Goal: Navigation & Orientation: Find specific page/section

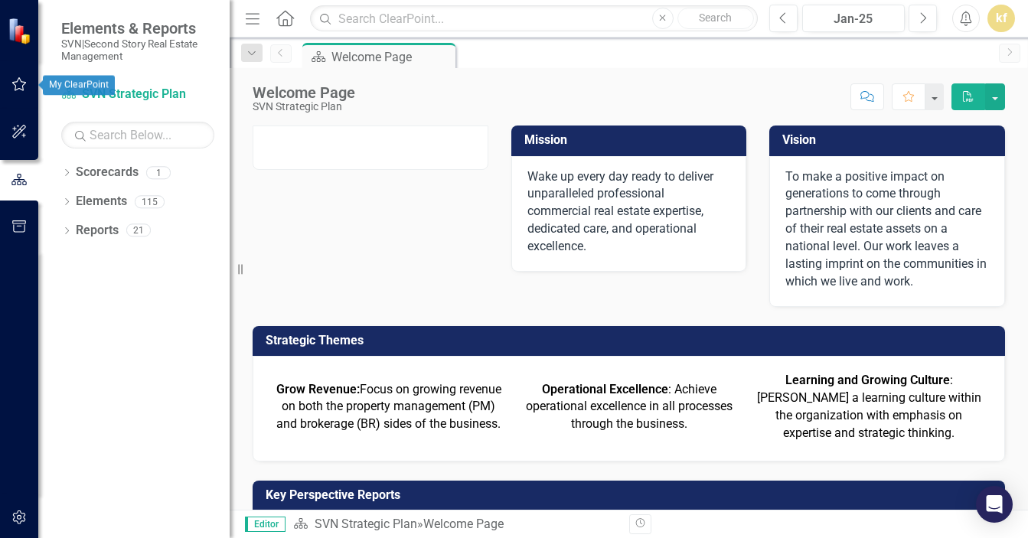
click at [15, 129] on icon "button" at bounding box center [19, 132] width 16 height 12
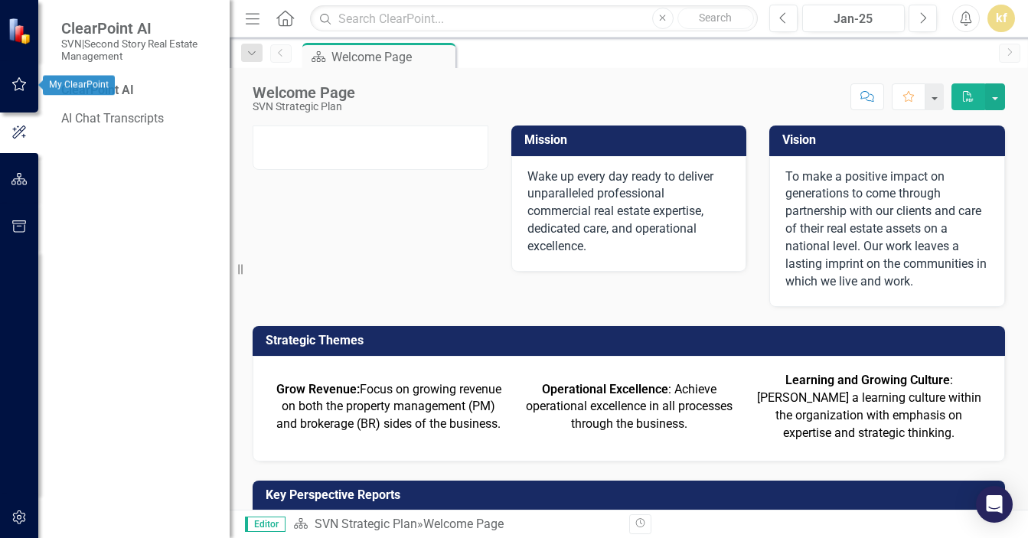
click at [19, 86] on icon "button" at bounding box center [19, 84] width 16 height 12
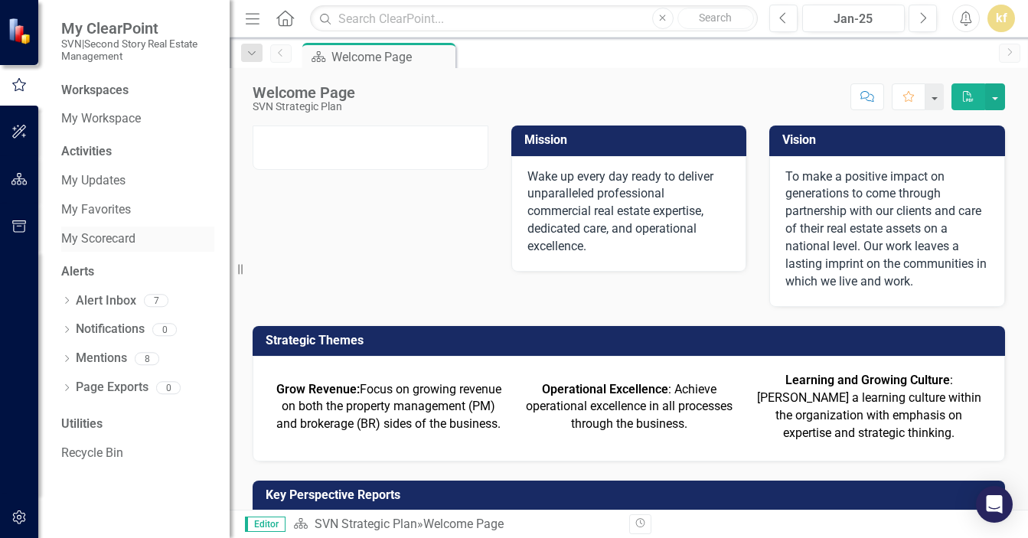
click at [101, 239] on link "My Scorecard" at bounding box center [137, 239] width 153 height 18
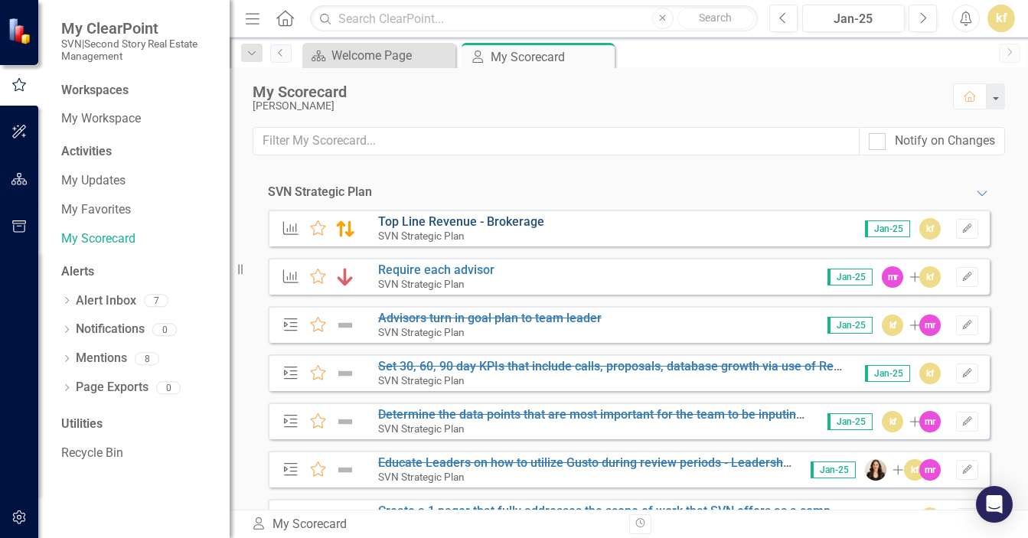
click at [520, 220] on link "Top Line Revenue - Brokerage" at bounding box center [461, 221] width 166 height 15
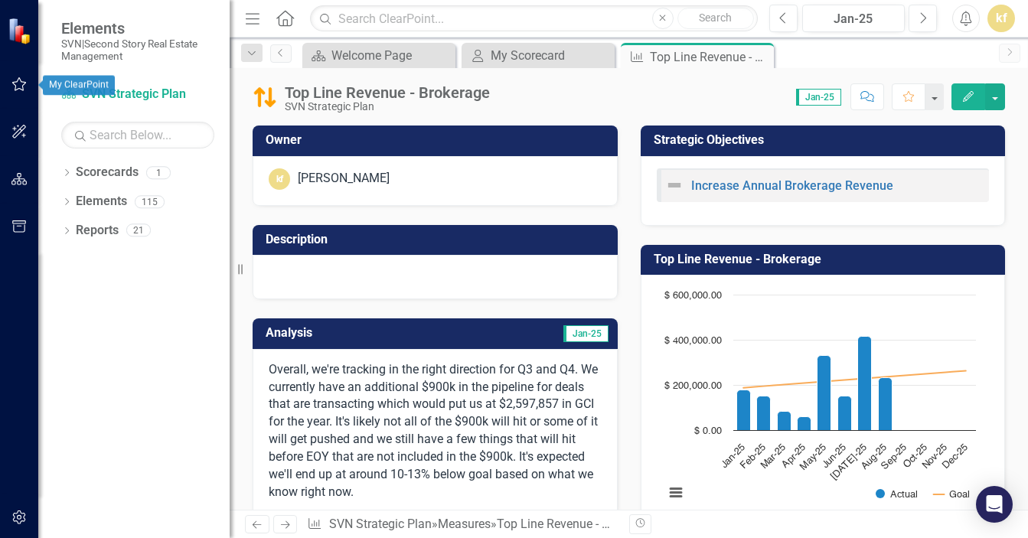
click at [19, 89] on icon "button" at bounding box center [19, 84] width 15 height 14
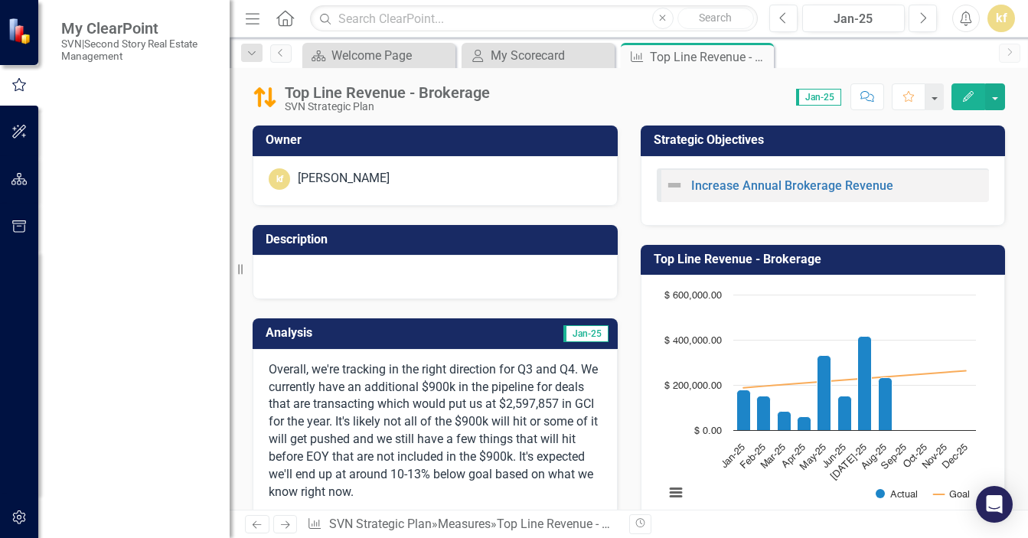
click at [91, 123] on link "My Workspace" at bounding box center [137, 119] width 153 height 18
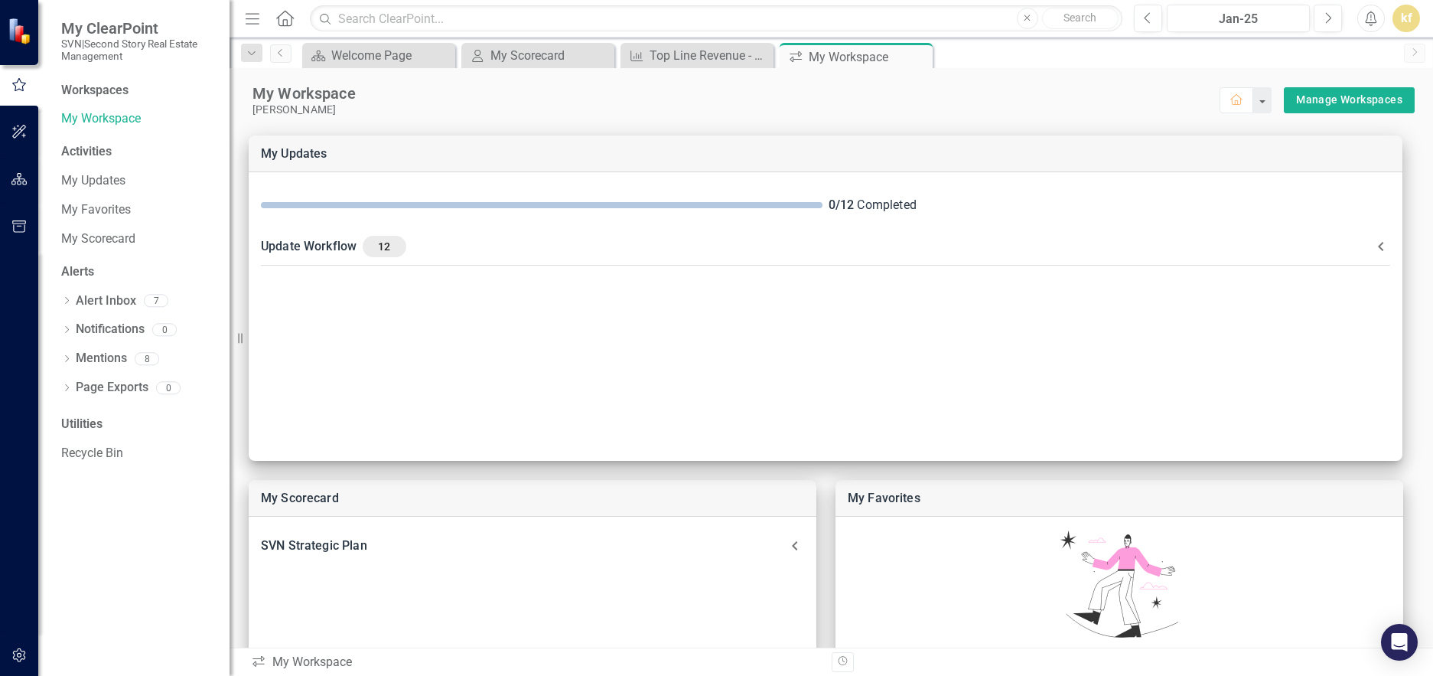
click at [28, 79] on button "button" at bounding box center [19, 85] width 38 height 25
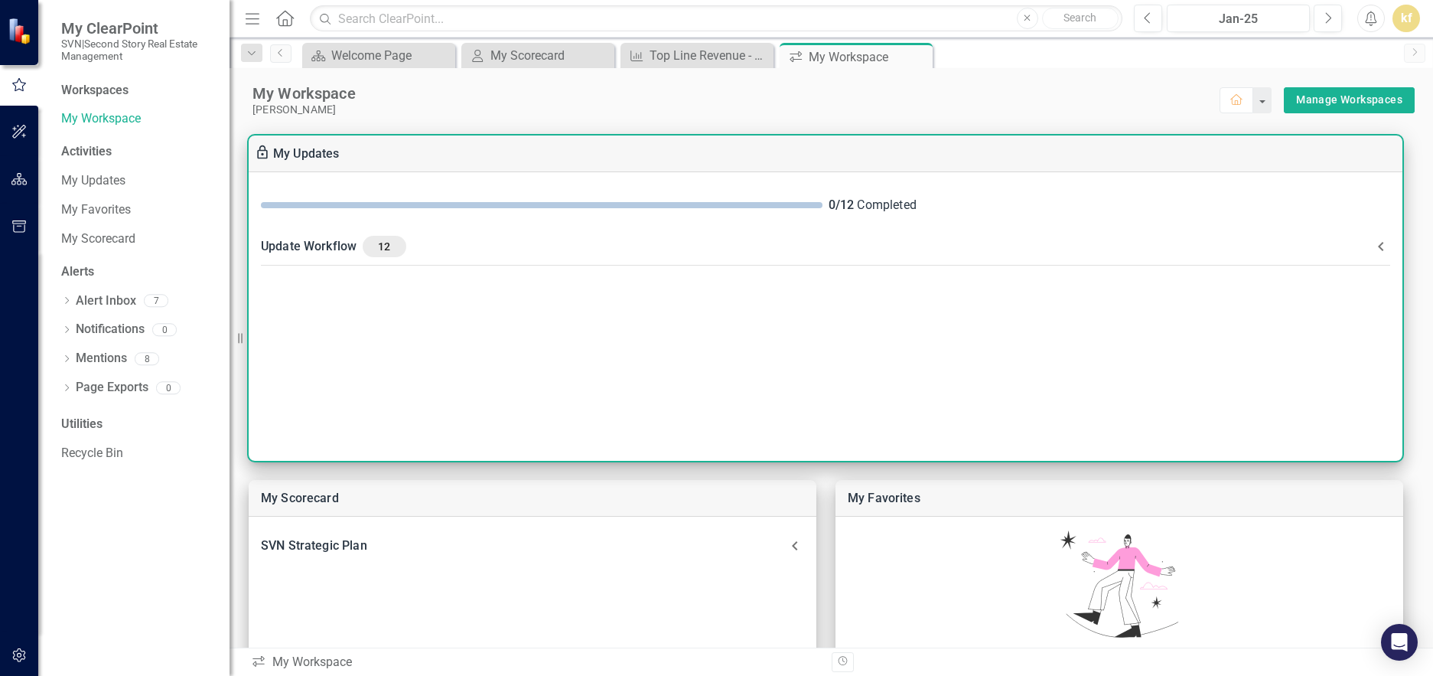
scroll to position [383, 0]
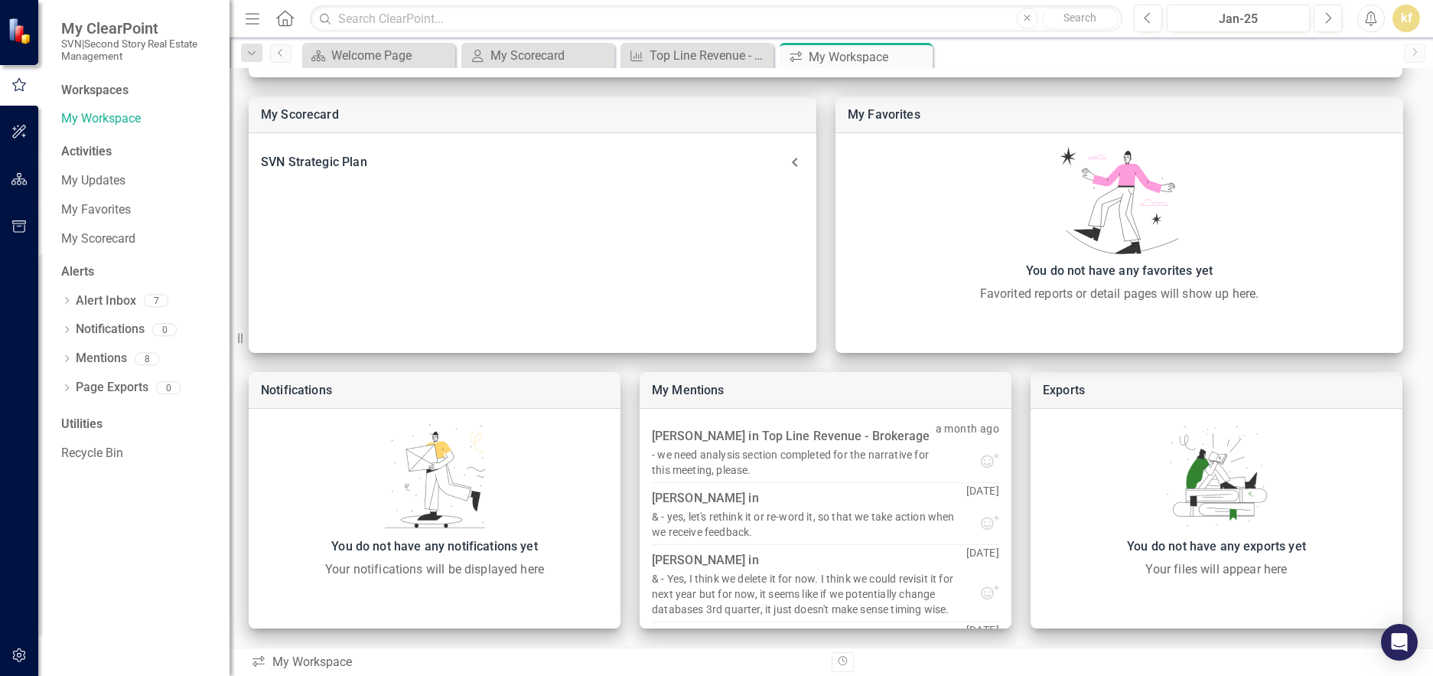
click at [110, 90] on div "Workspaces" at bounding box center [94, 91] width 67 height 18
click at [95, 90] on div "Workspaces" at bounding box center [94, 91] width 67 height 18
click at [87, 92] on div "Workspaces" at bounding box center [94, 91] width 67 height 18
click at [21, 177] on icon "button" at bounding box center [19, 179] width 16 height 12
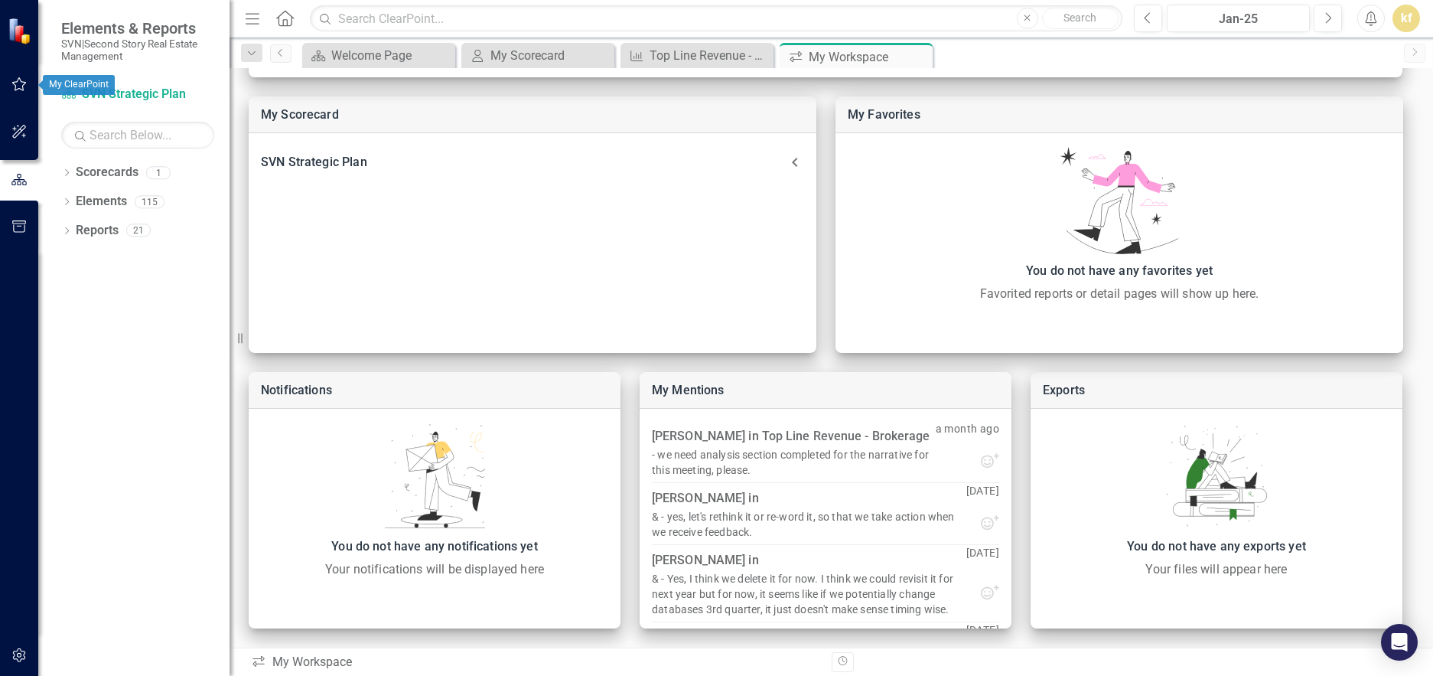
click at [17, 76] on button "button" at bounding box center [19, 85] width 34 height 32
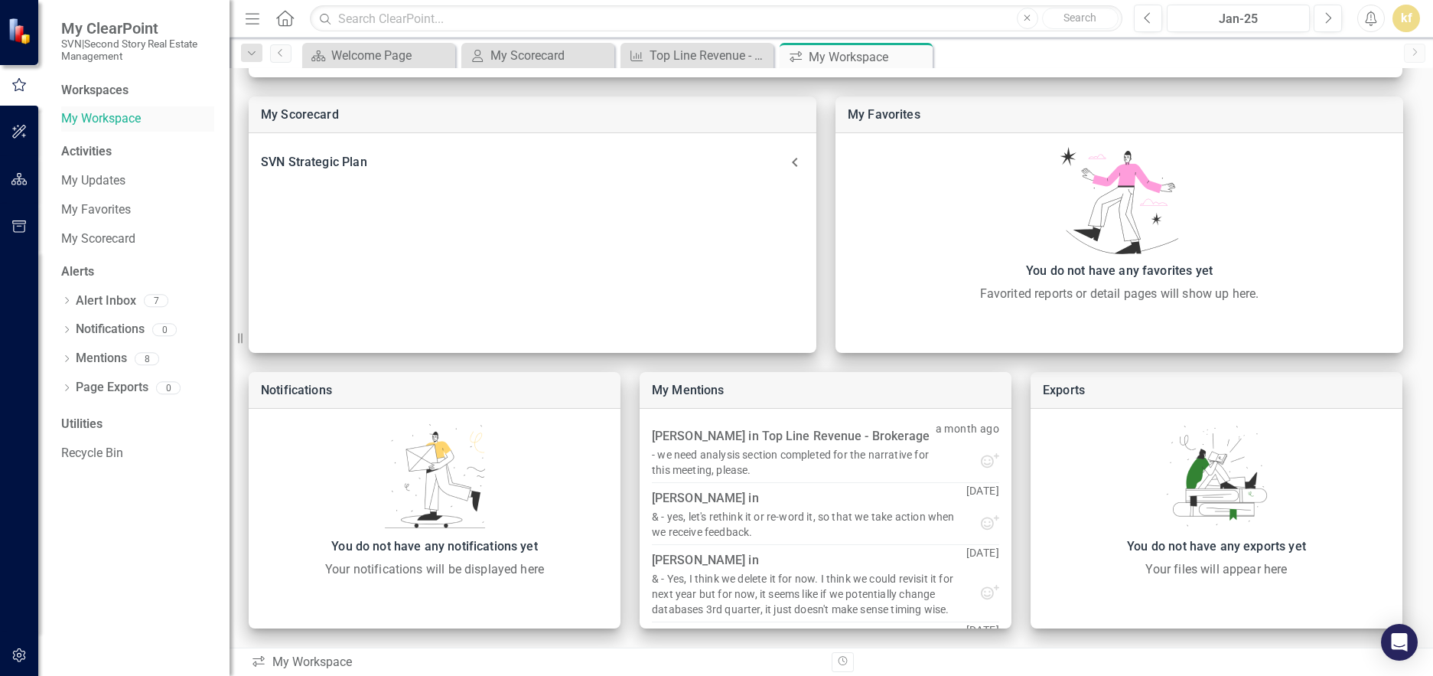
click at [67, 121] on link "My Workspace" at bounding box center [137, 119] width 153 height 18
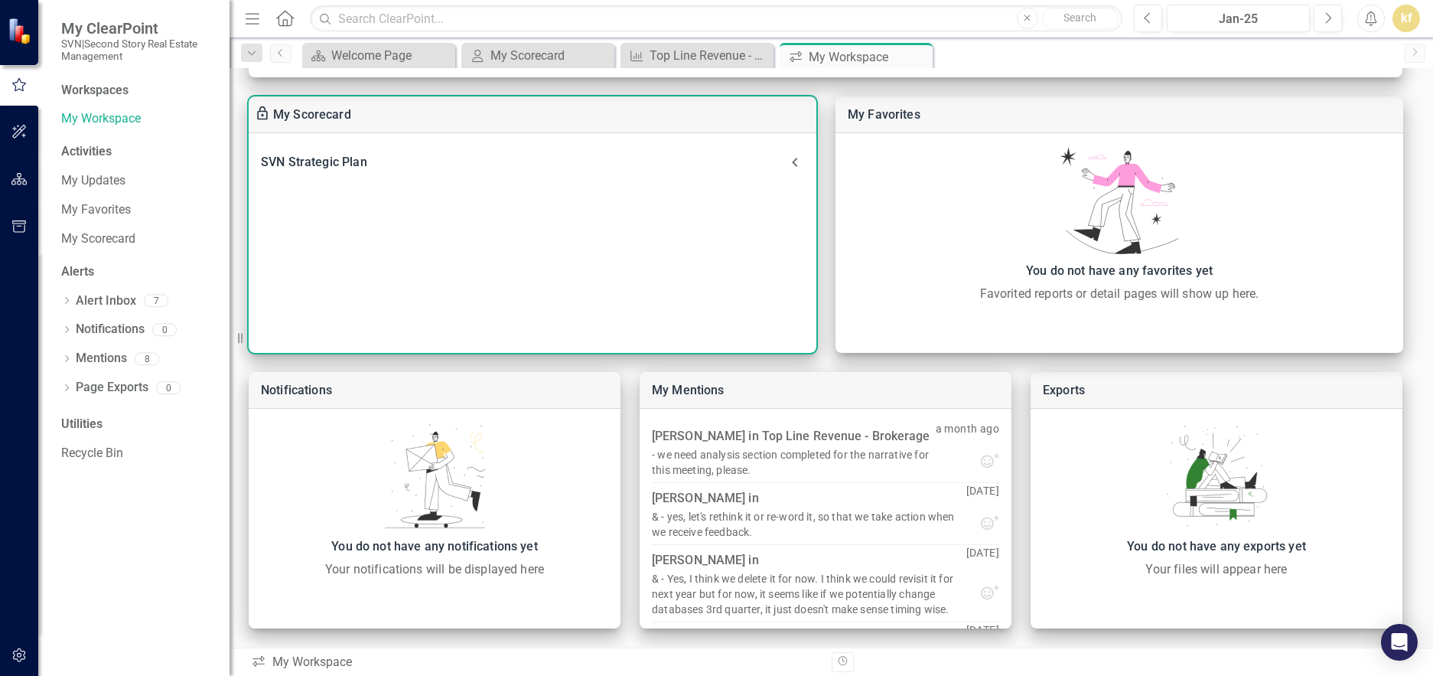
click at [761, 169] on div "SVN Strategic Plan" at bounding box center [523, 162] width 525 height 21
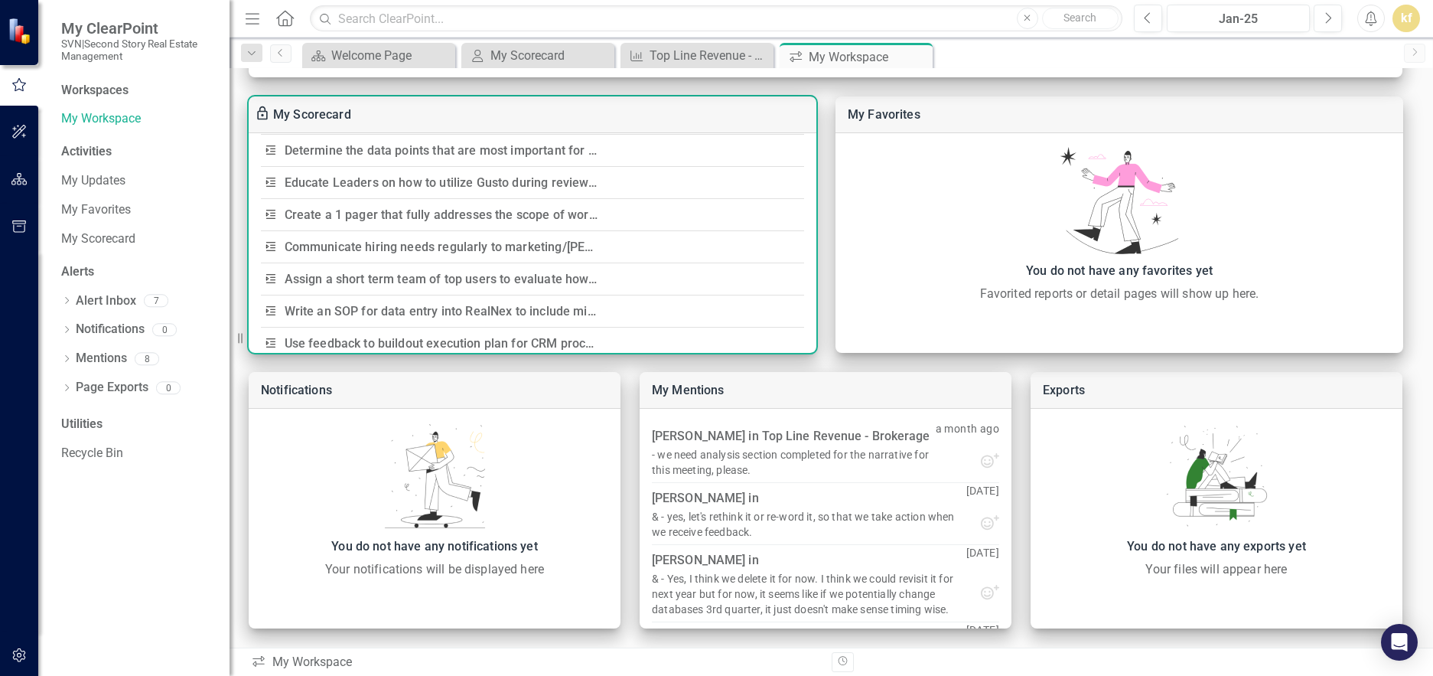
scroll to position [0, 0]
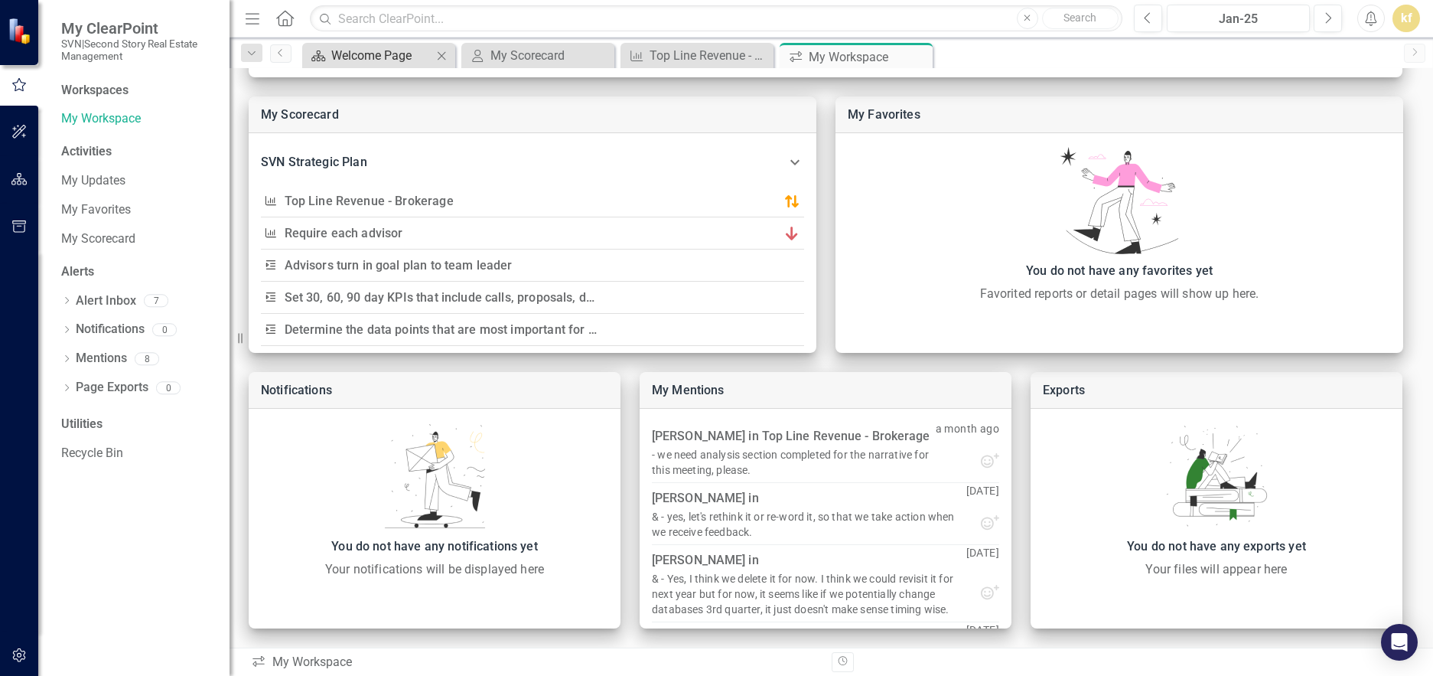
click at [354, 55] on div "Welcome Page" at bounding box center [381, 55] width 101 height 19
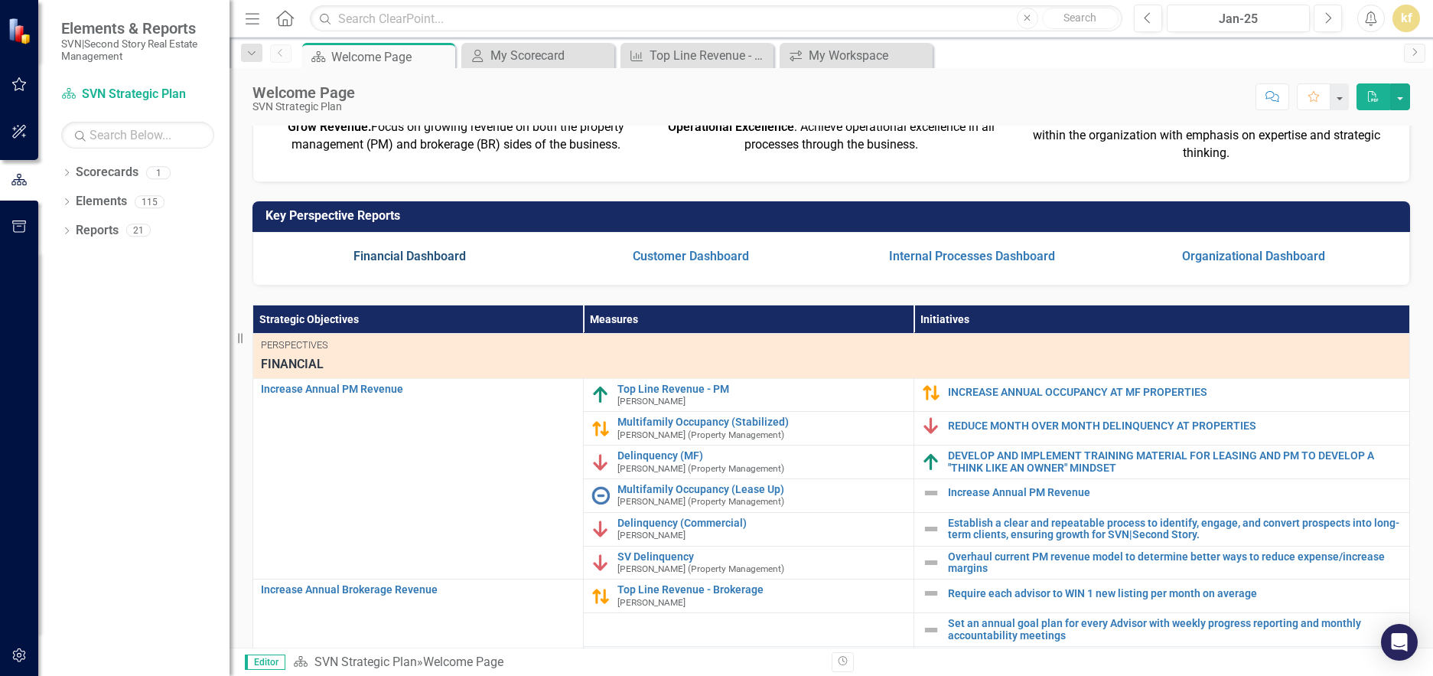
click at [423, 263] on link "Financial Dashboard" at bounding box center [410, 256] width 112 height 15
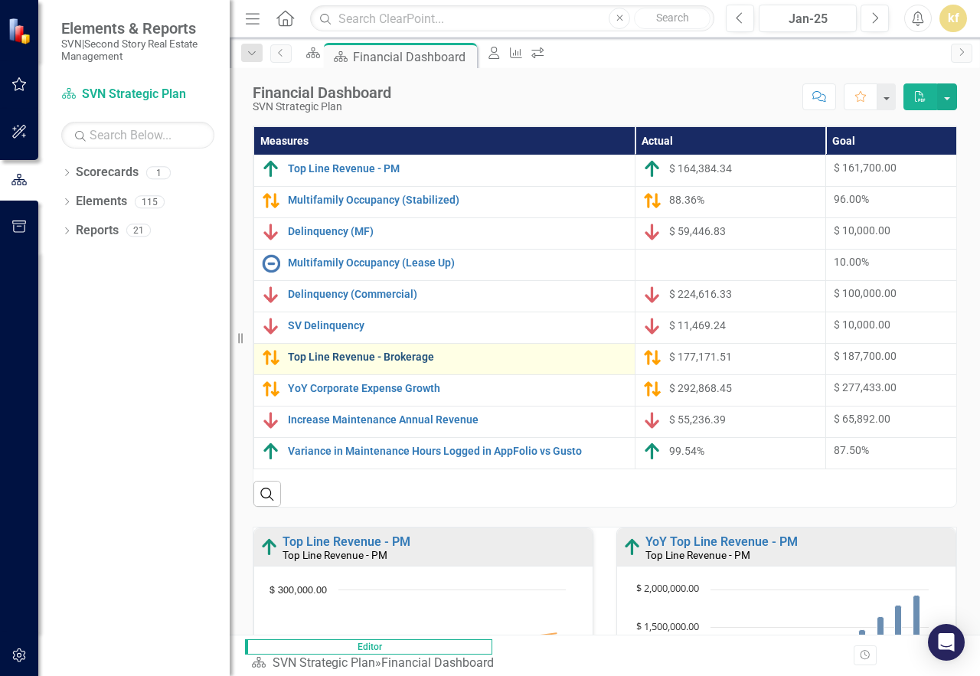
click at [357, 359] on link "Top Line Revenue - Brokerage" at bounding box center [457, 356] width 339 height 11
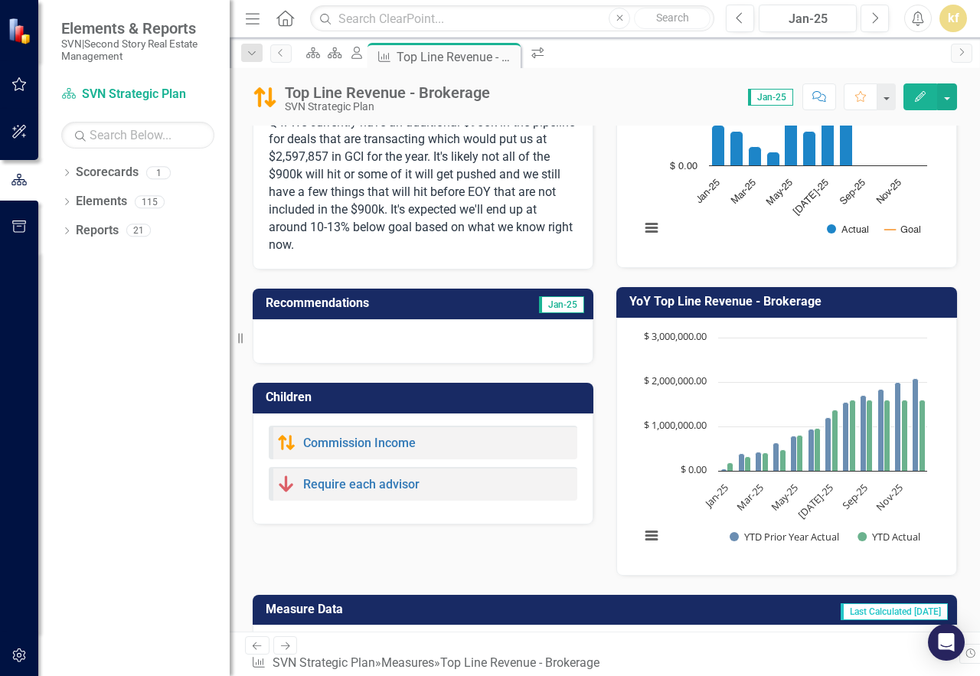
scroll to position [266, 0]
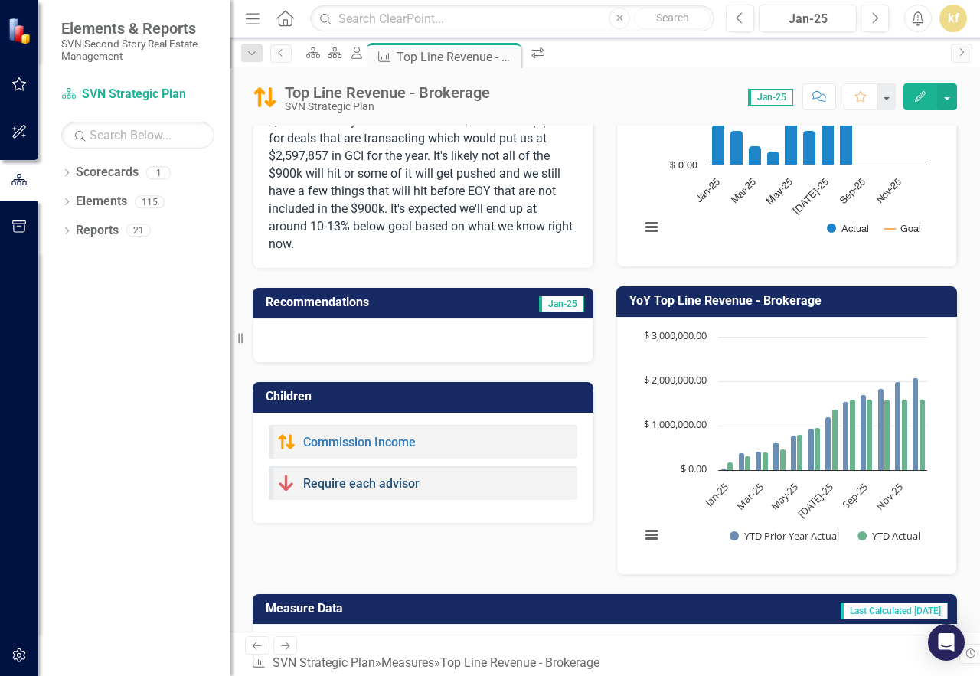
click at [384, 487] on link "Require each advisor" at bounding box center [361, 483] width 116 height 15
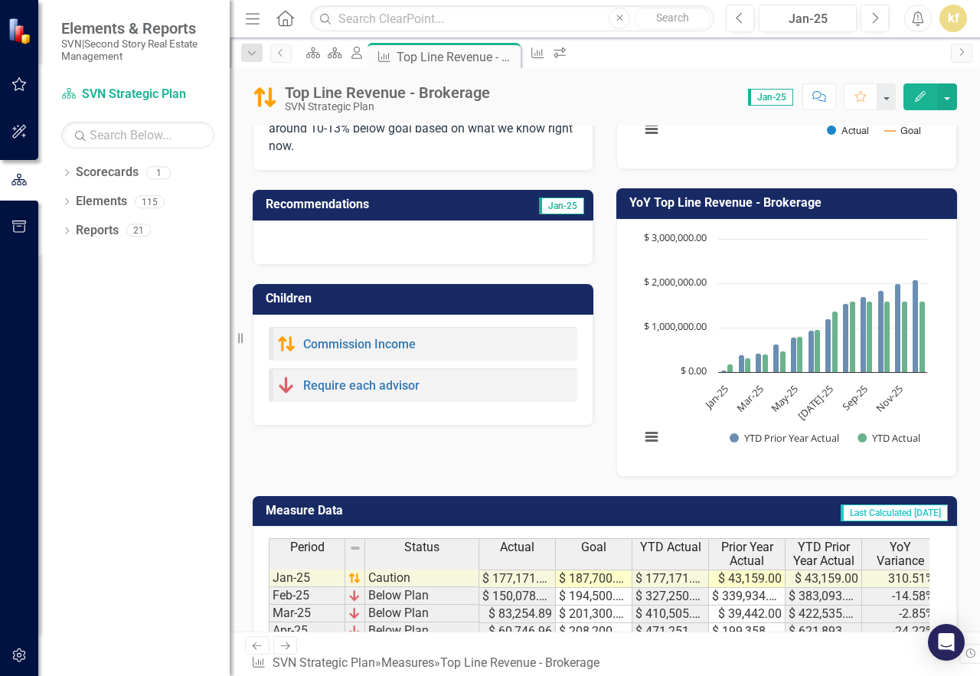
scroll to position [367, 0]
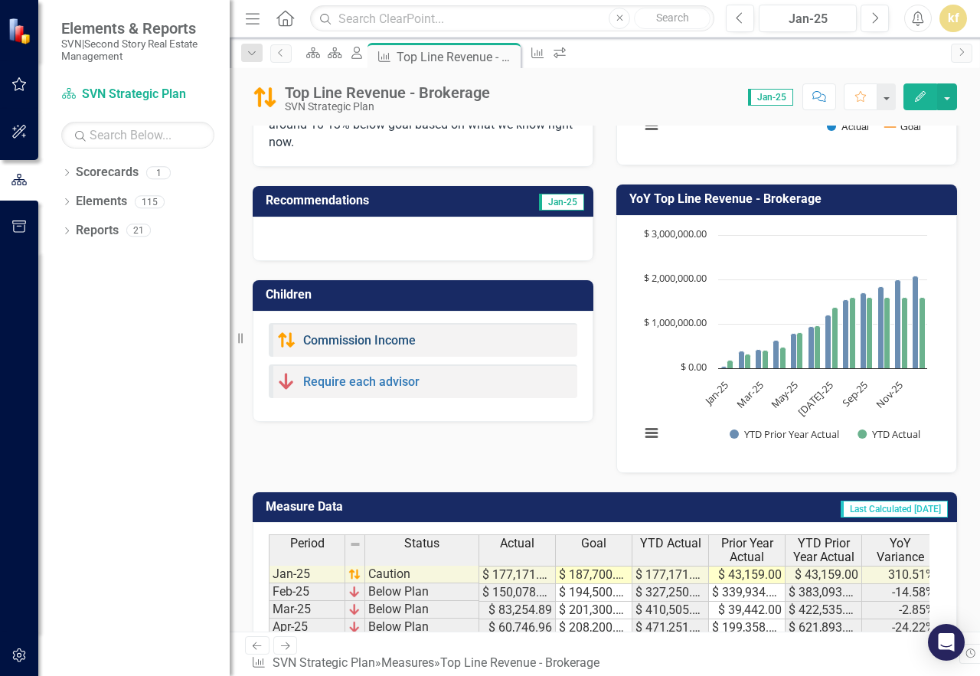
click at [348, 344] on link "Commission Income" at bounding box center [359, 340] width 112 height 15
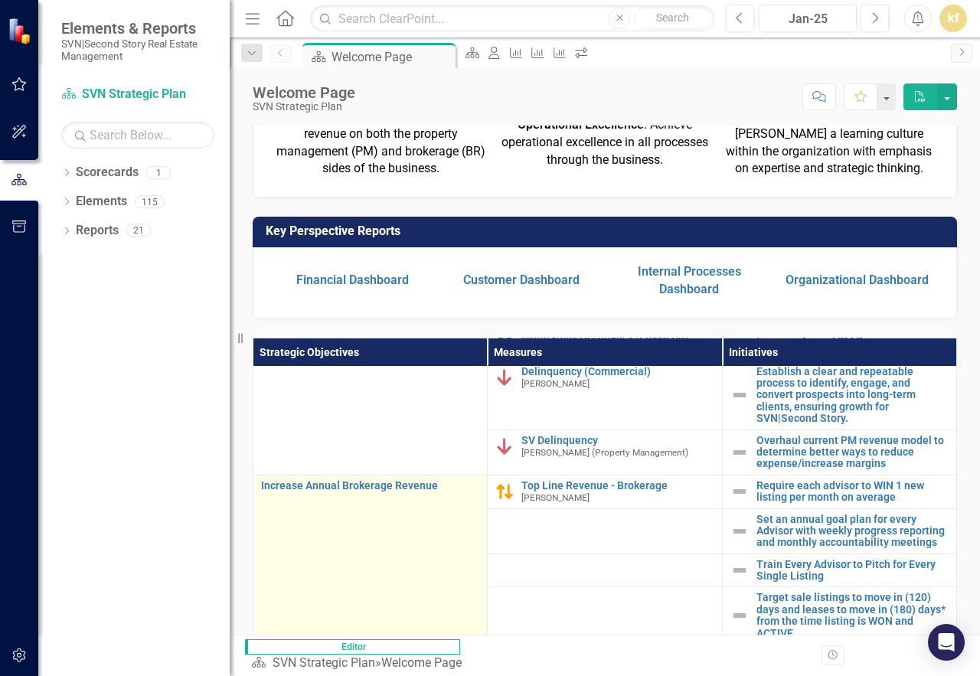
scroll to position [286, 0]
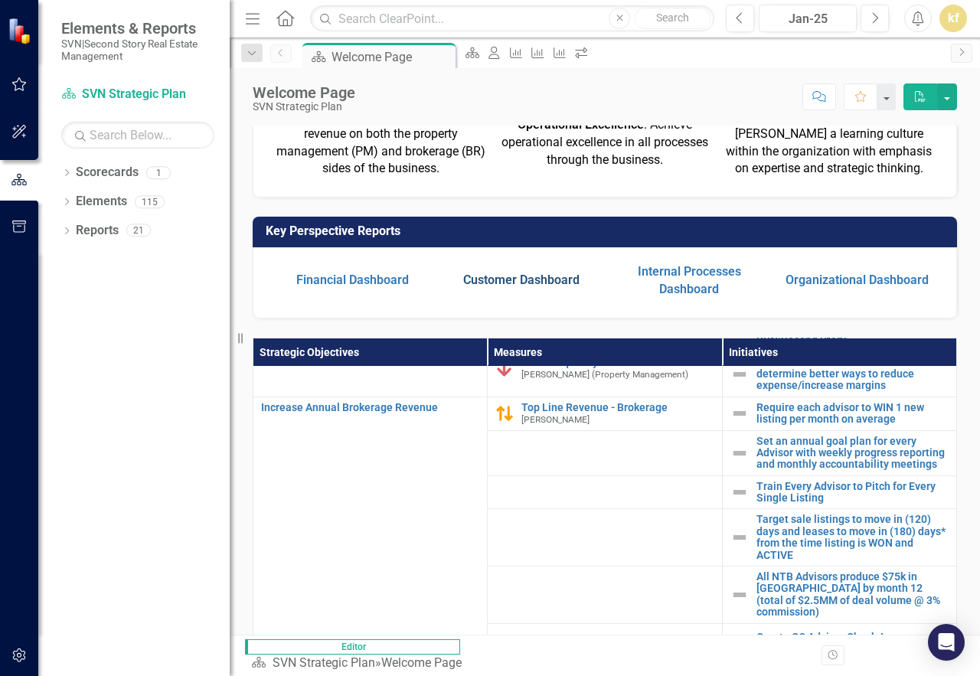
click at [465, 282] on link "Customer Dashboard" at bounding box center [521, 279] width 116 height 15
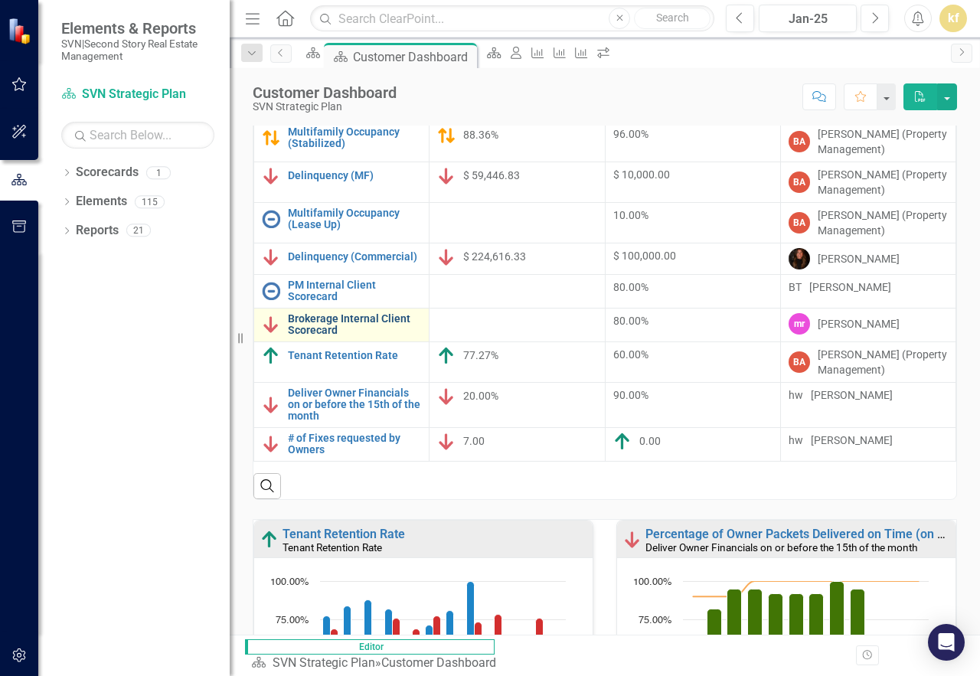
scroll to position [32, 0]
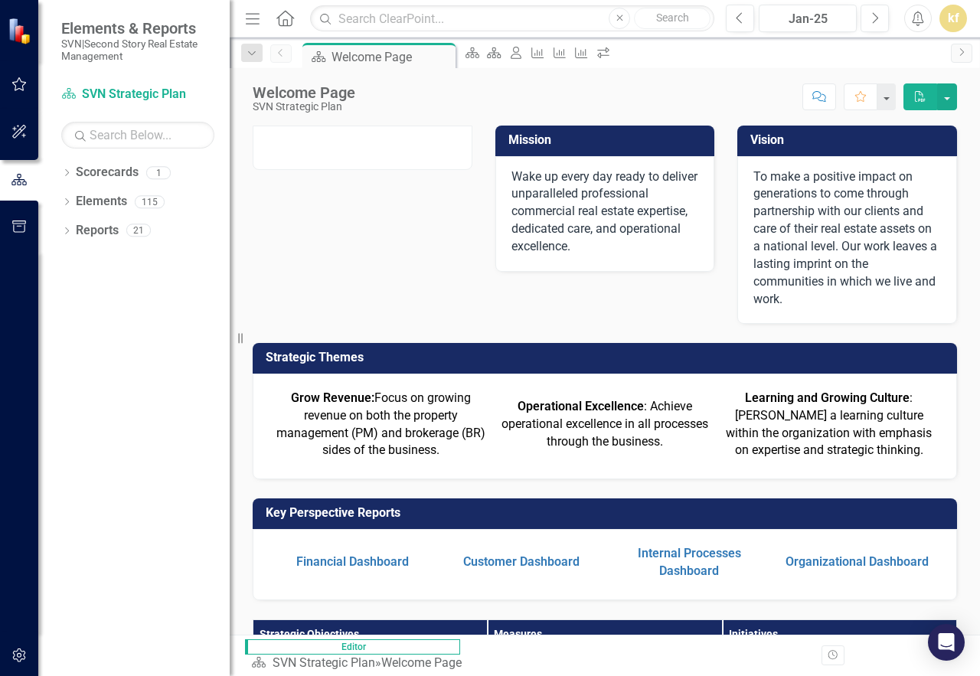
scroll to position [2, 0]
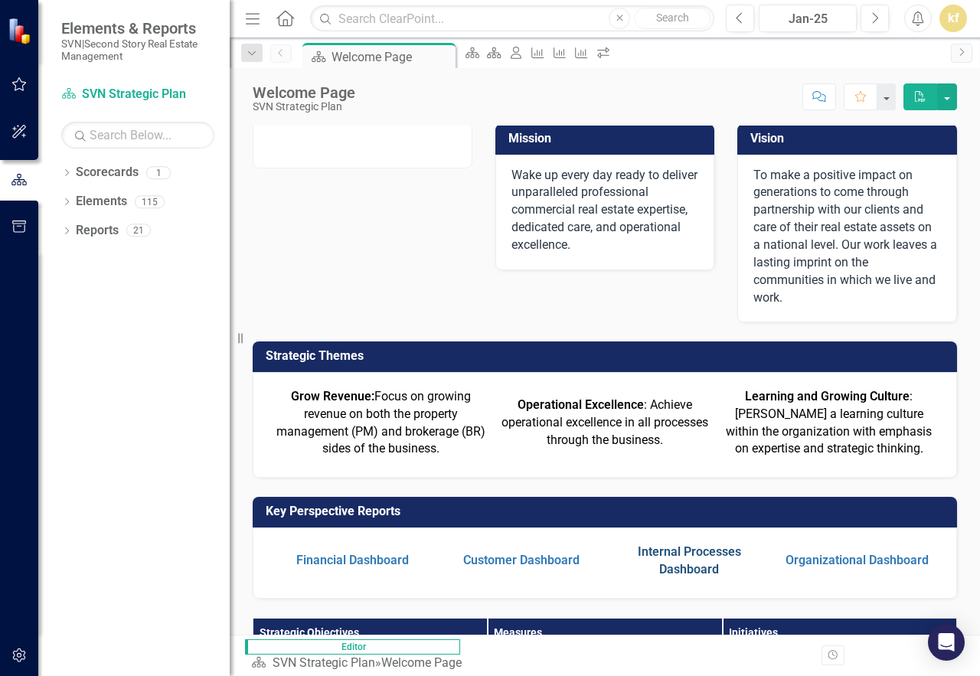
click at [672, 537] on link "Internal Processes Dashboard" at bounding box center [688, 560] width 103 height 32
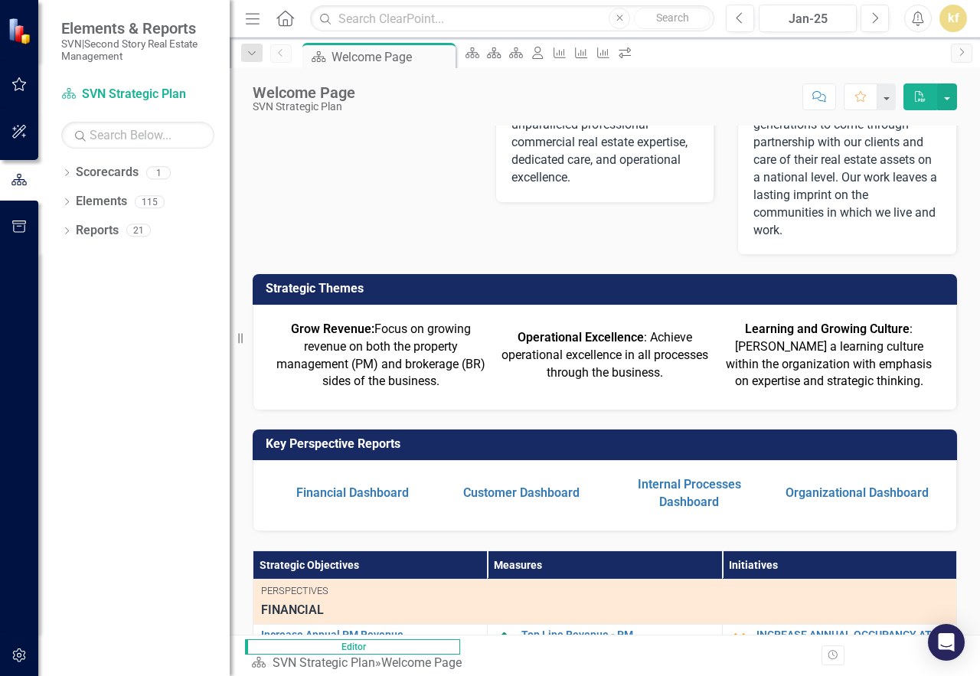
scroll to position [85, 0]
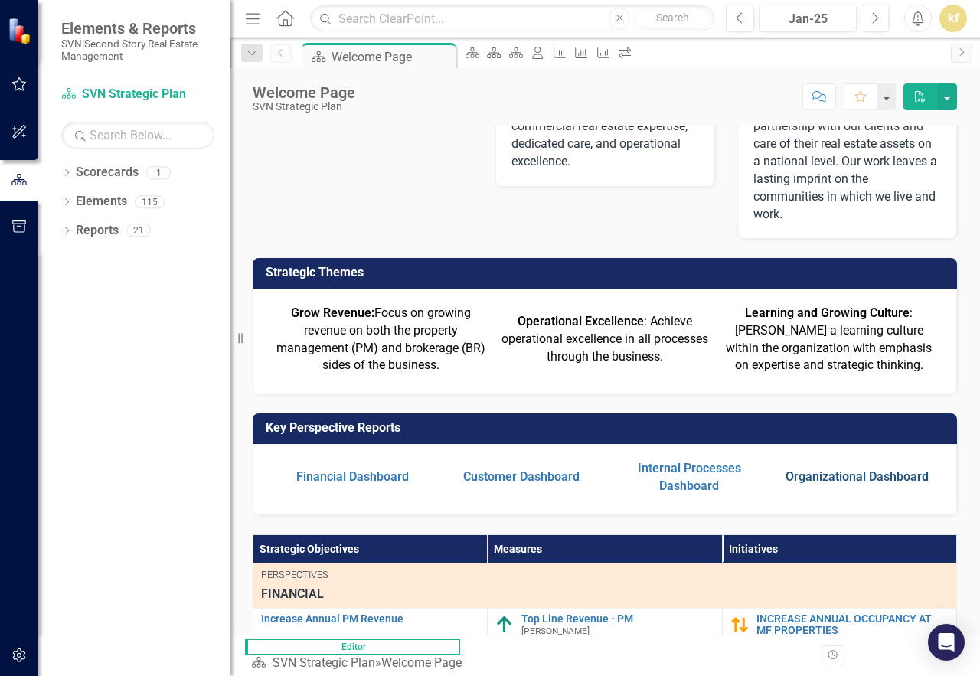
click at [872, 478] on link "Organizational Dashboard" at bounding box center [856, 476] width 143 height 15
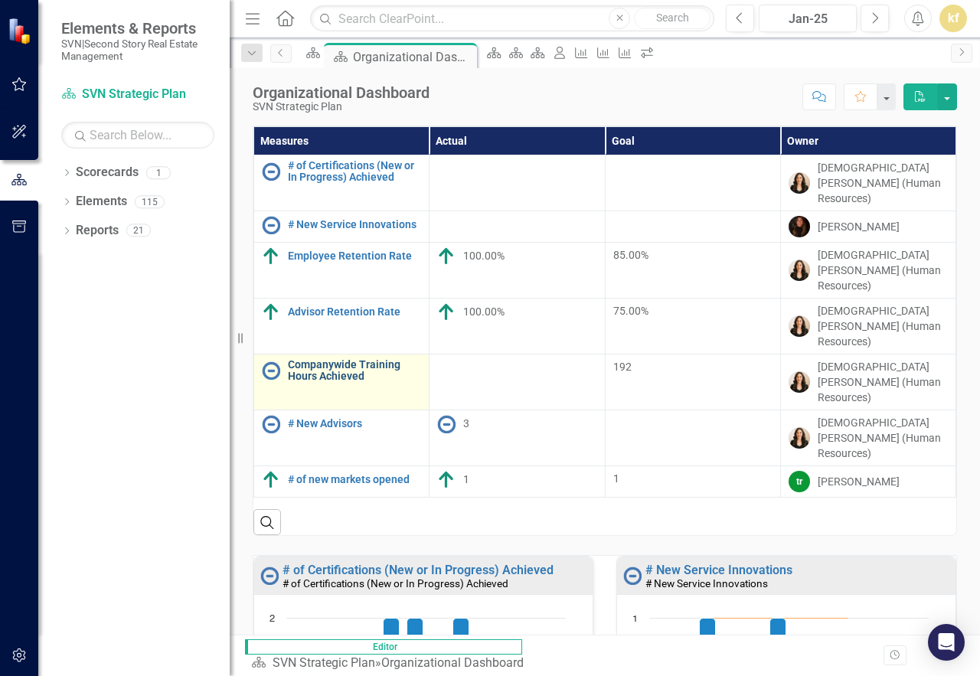
scroll to position [103, 0]
